Goal: Transaction & Acquisition: Purchase product/service

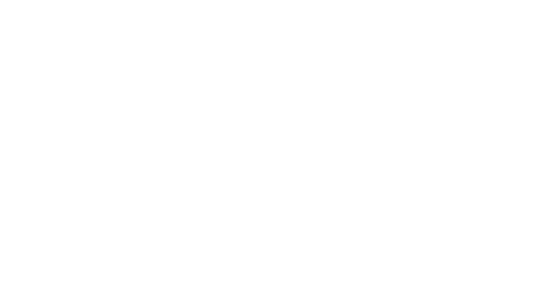
click at [346, 0] on html at bounding box center [270, 0] width 541 height 0
click at [394, 0] on html at bounding box center [270, 0] width 541 height 0
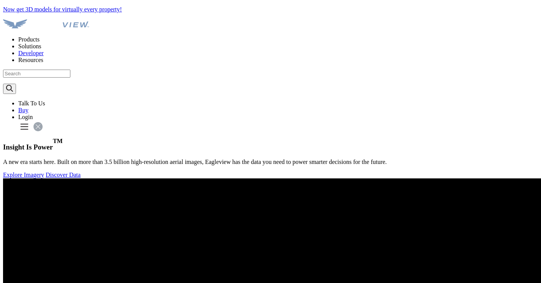
click at [496, 114] on div "Login" at bounding box center [278, 117] width 520 height 7
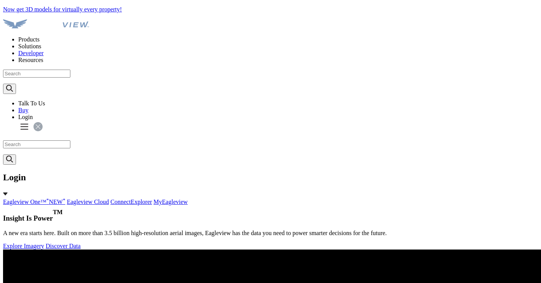
click at [188, 199] on link "MyEagleview" at bounding box center [171, 202] width 34 height 6
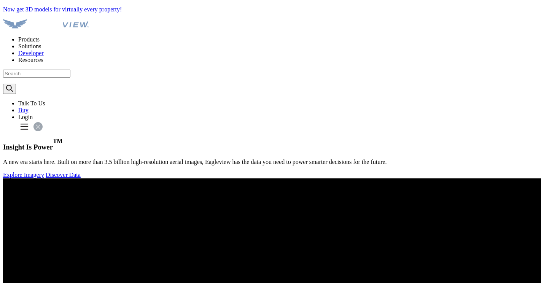
click at [495, 114] on div "Login" at bounding box center [278, 117] width 520 height 7
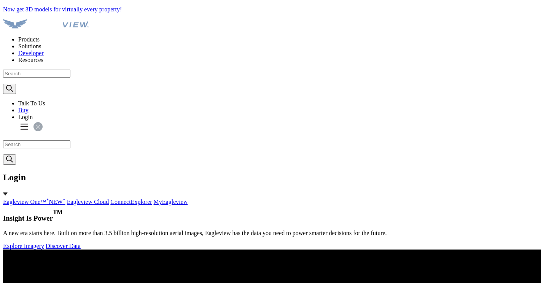
click at [485, 107] on li "Buy" at bounding box center [278, 110] width 520 height 7
click at [29, 107] on link "Buy" at bounding box center [23, 110] width 10 height 6
